Goal: Information Seeking & Learning: Compare options

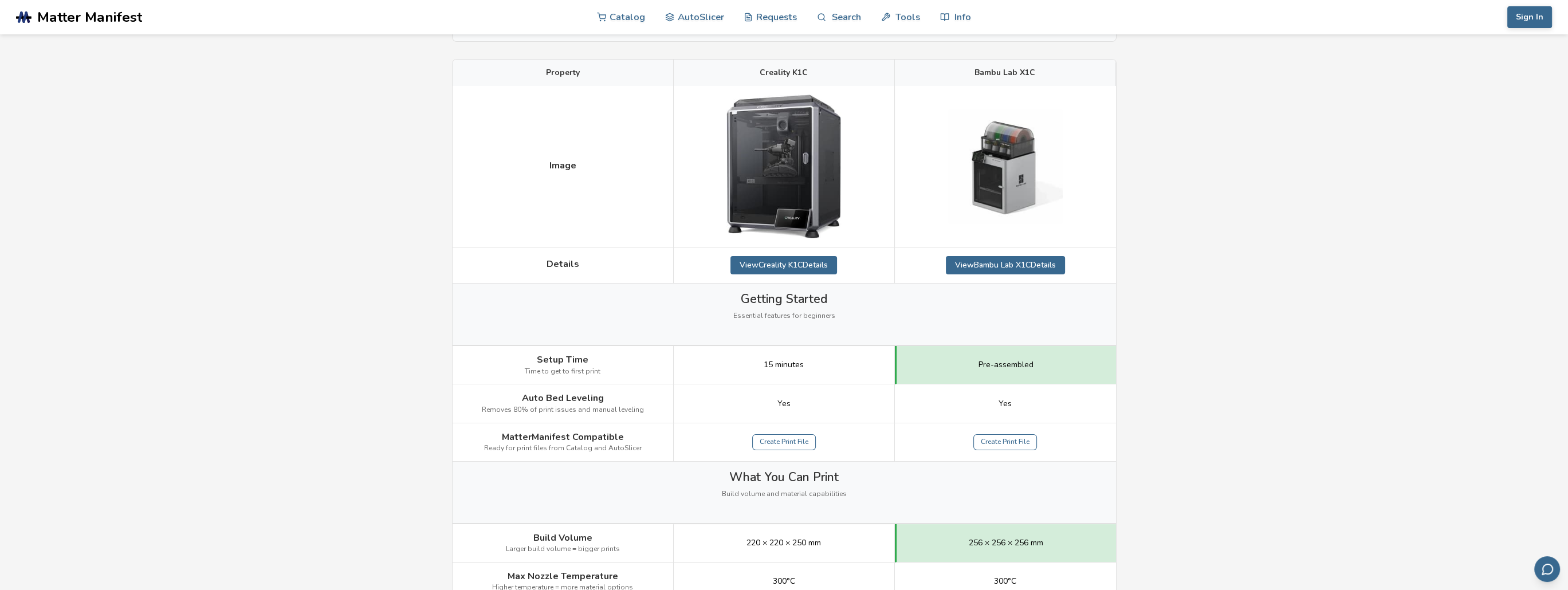
scroll to position [114, 0]
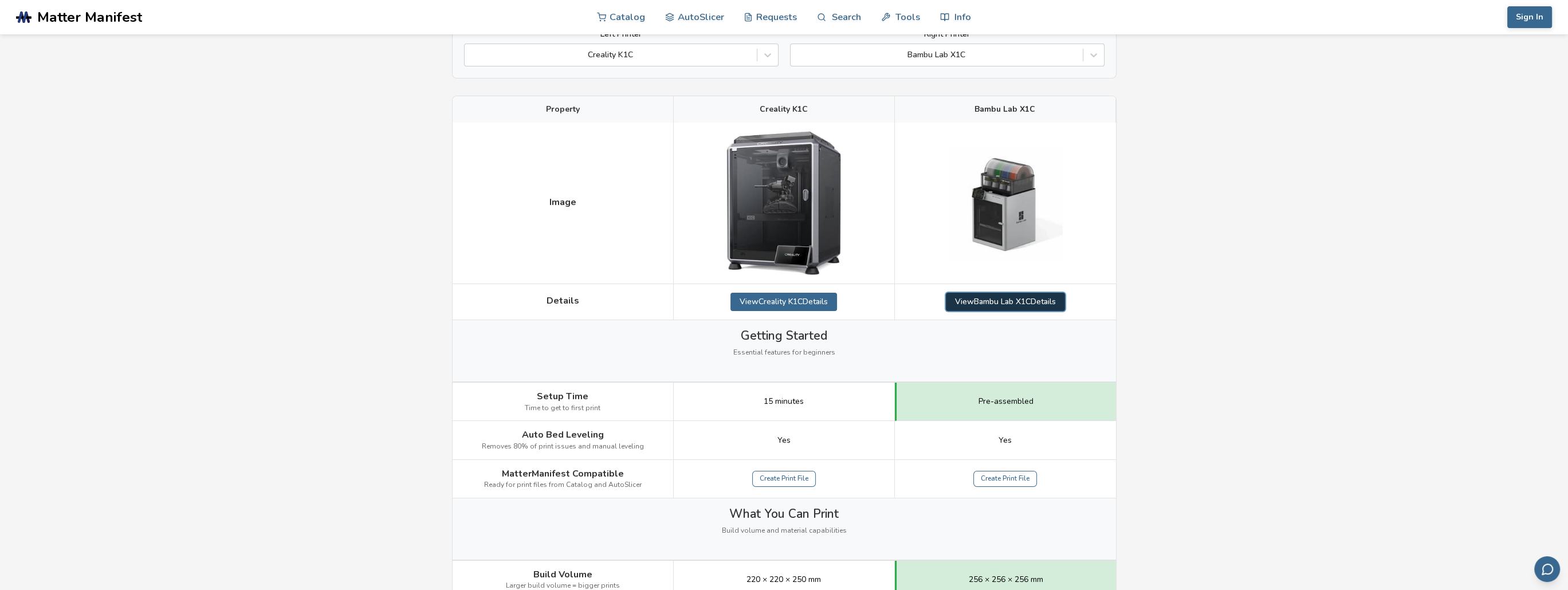
click at [1015, 302] on link "View Bambu Lab X1C Details" at bounding box center [1005, 302] width 119 height 18
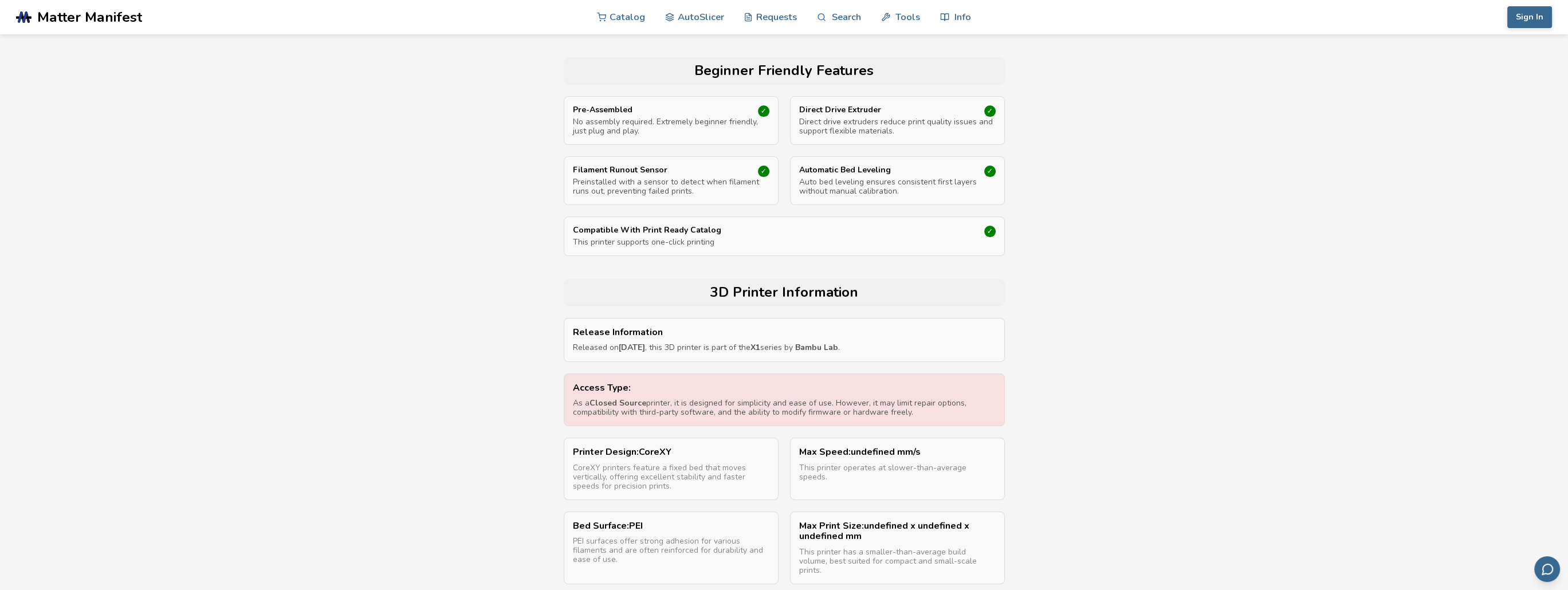
scroll to position [458, 0]
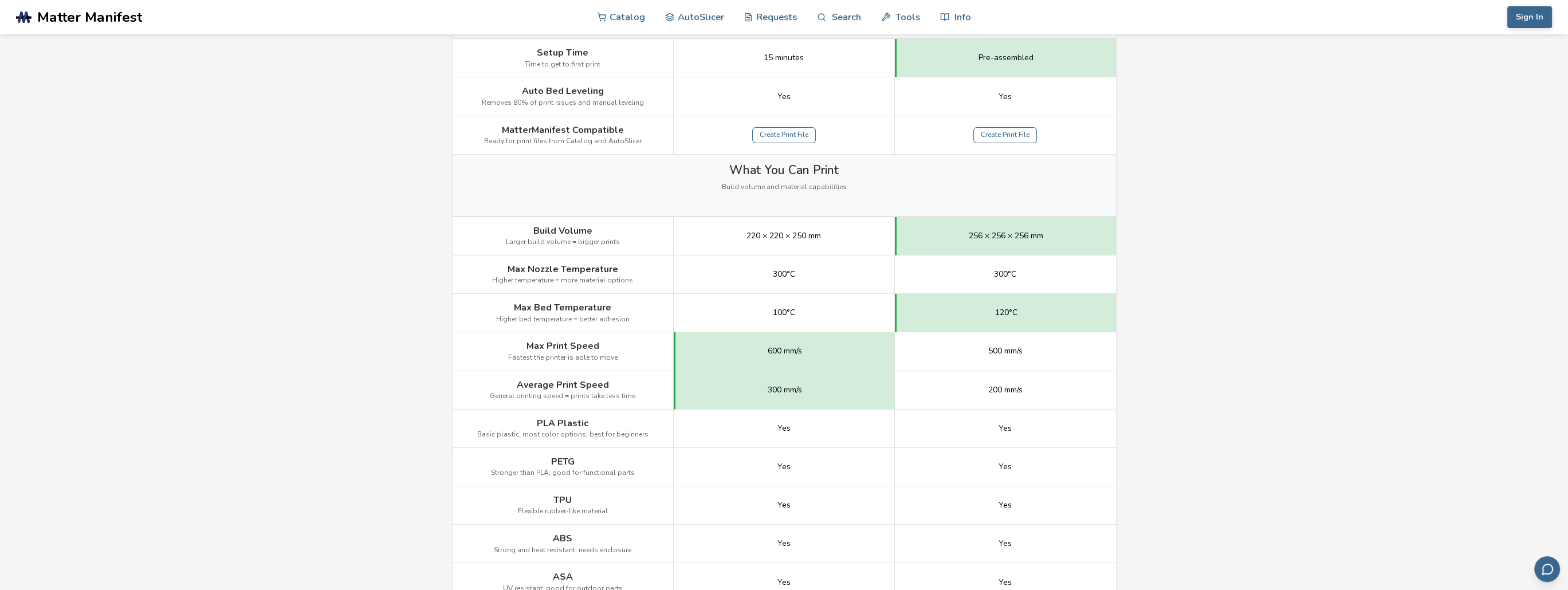
scroll to position [114, 0]
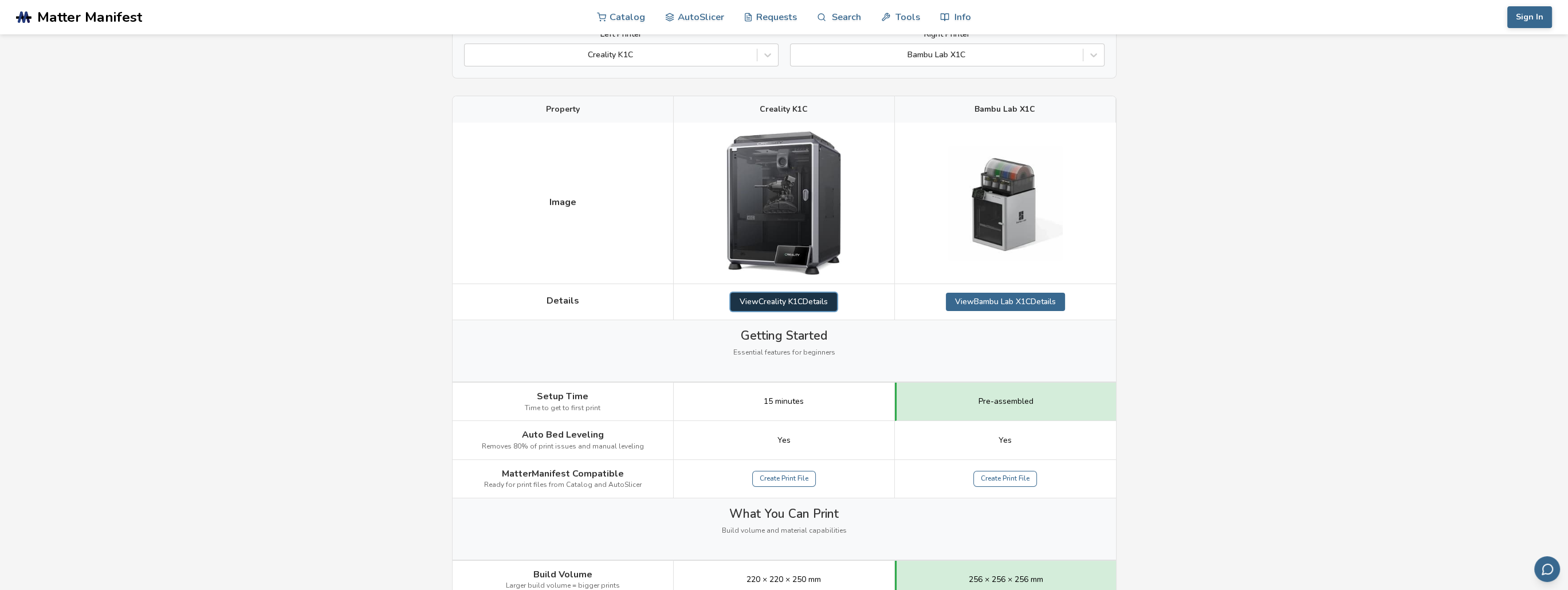
click at [758, 300] on link "View Creality K1C Details" at bounding box center [783, 302] width 107 height 18
